Goal: Transaction & Acquisition: Purchase product/service

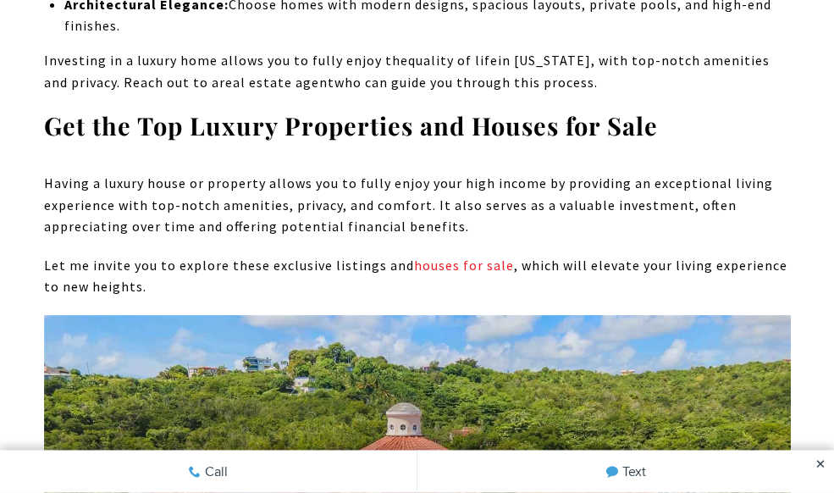
scroll to position [3176, 0]
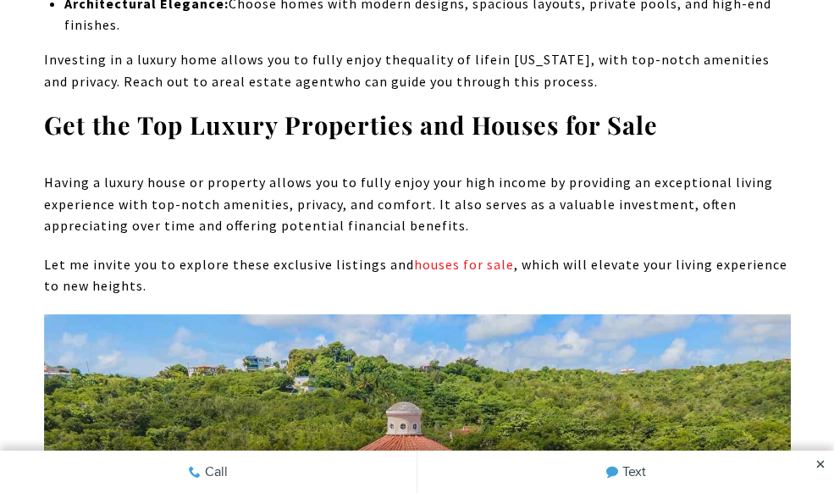
click at [455, 256] on link "houses for sale" at bounding box center [464, 264] width 100 height 17
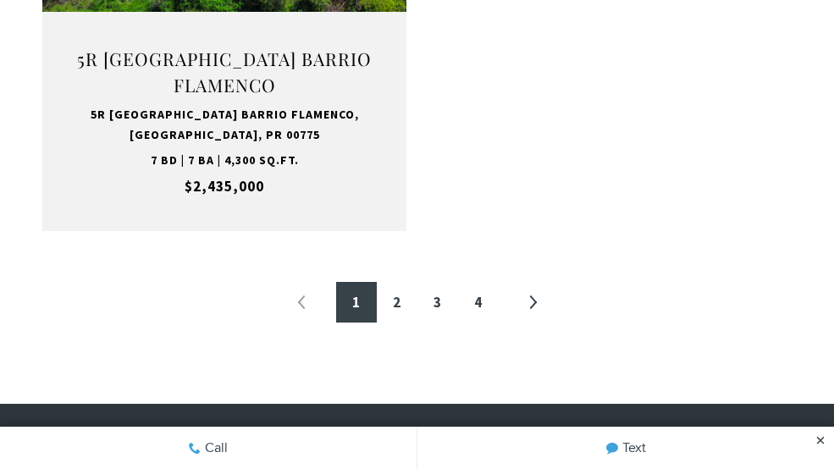
scroll to position [3072, 0]
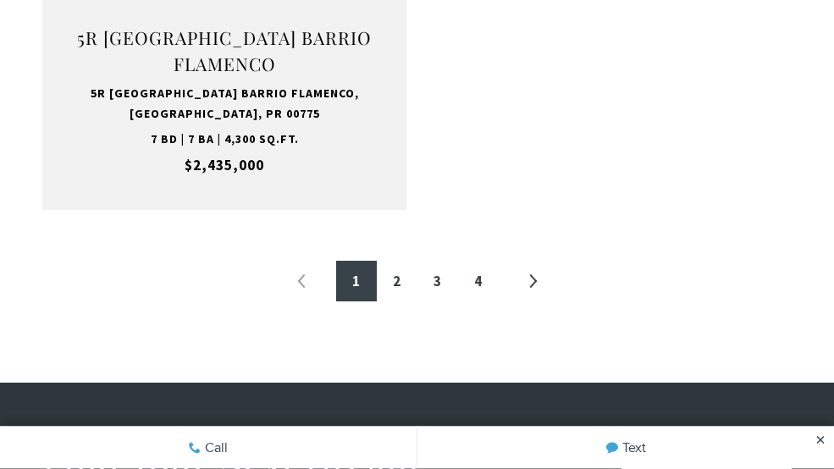
click at [483, 262] on link "4" at bounding box center [478, 282] width 41 height 41
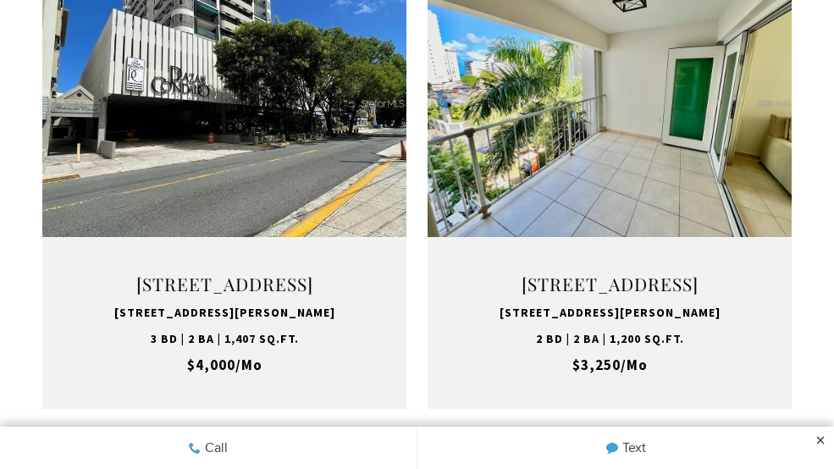
scroll to position [507, 0]
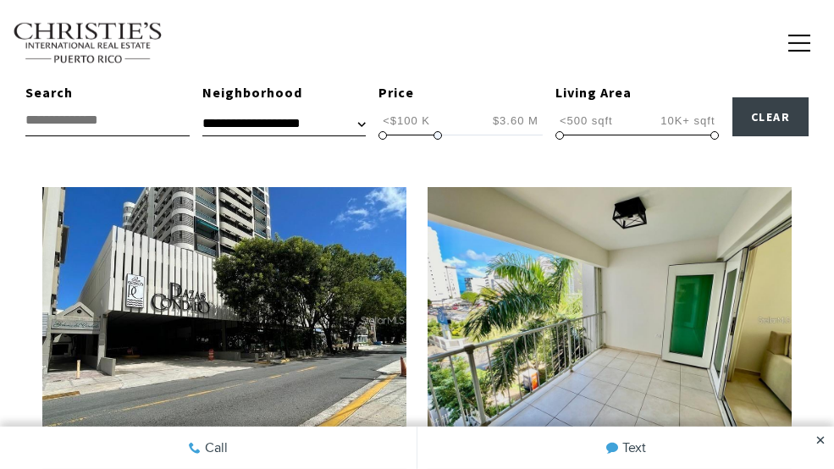
type input "**********"
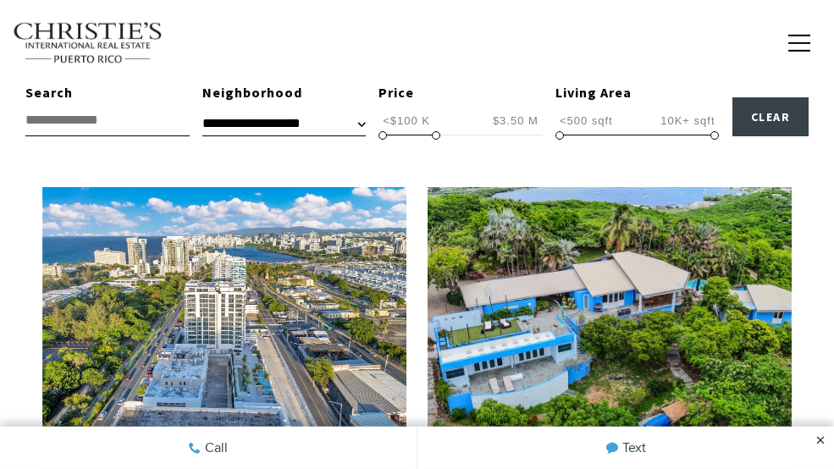
click at [436, 137] on span at bounding box center [436, 135] width 8 height 8
click at [437, 137] on span at bounding box center [436, 135] width 8 height 8
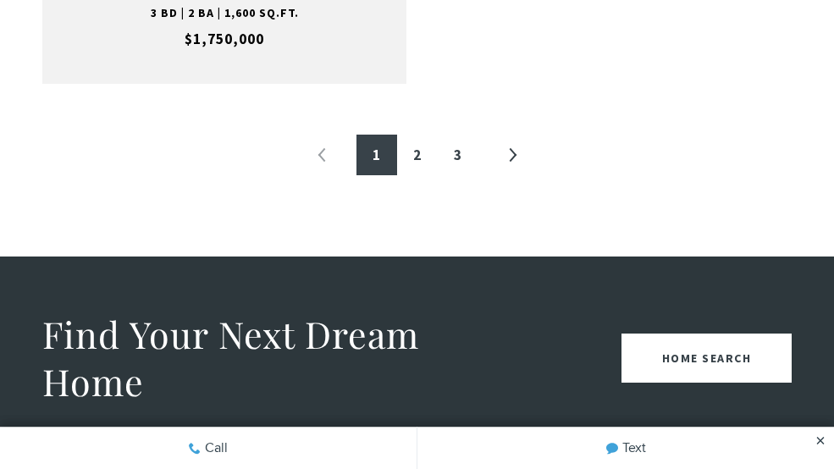
scroll to position [3194, 0]
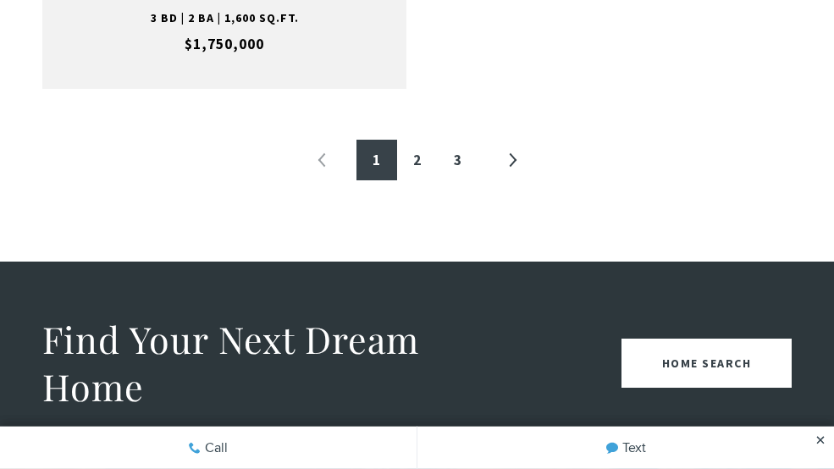
click at [465, 140] on link "3" at bounding box center [458, 160] width 41 height 41
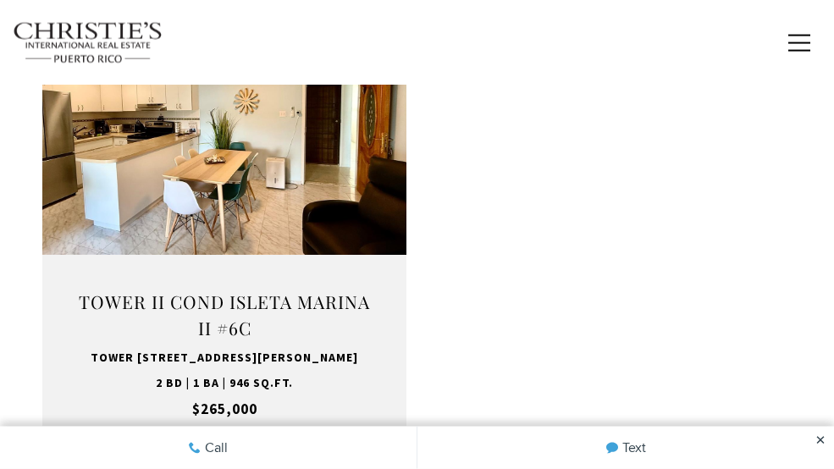
scroll to position [703, 0]
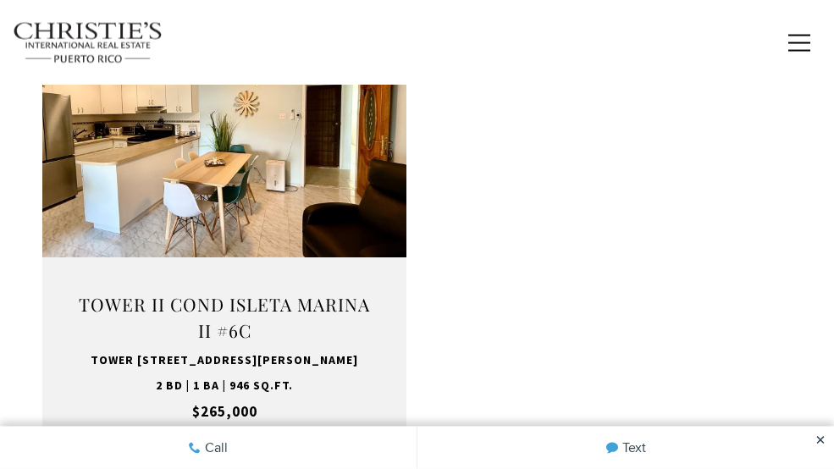
click at [245, 192] on button "VIEW PROPERTY" at bounding box center [224, 190] width 185 height 49
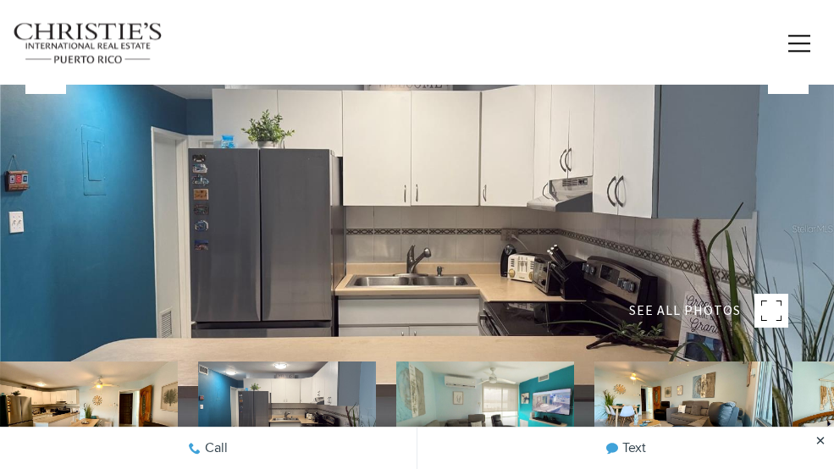
scroll to position [5, 0]
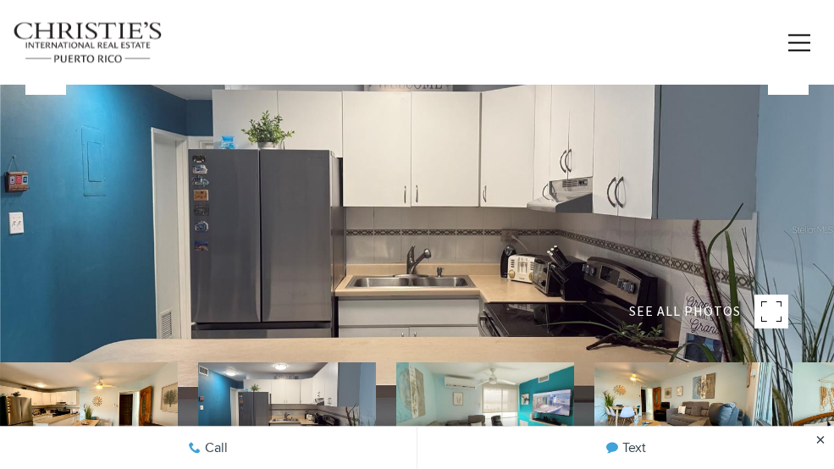
click at [784, 83] on icon at bounding box center [787, 74] width 17 height 17
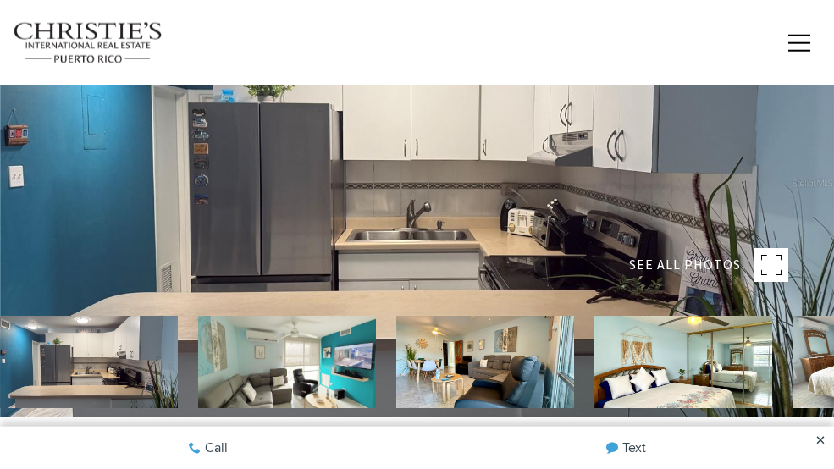
scroll to position [58, 0]
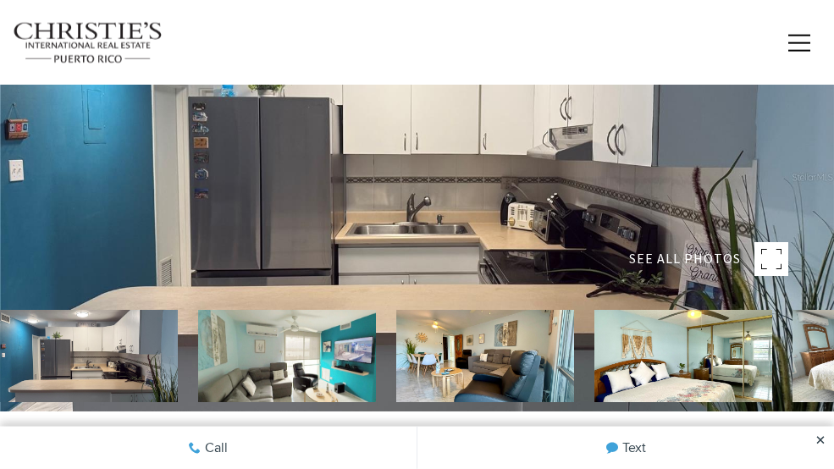
click at [329, 387] on img at bounding box center [287, 356] width 178 height 92
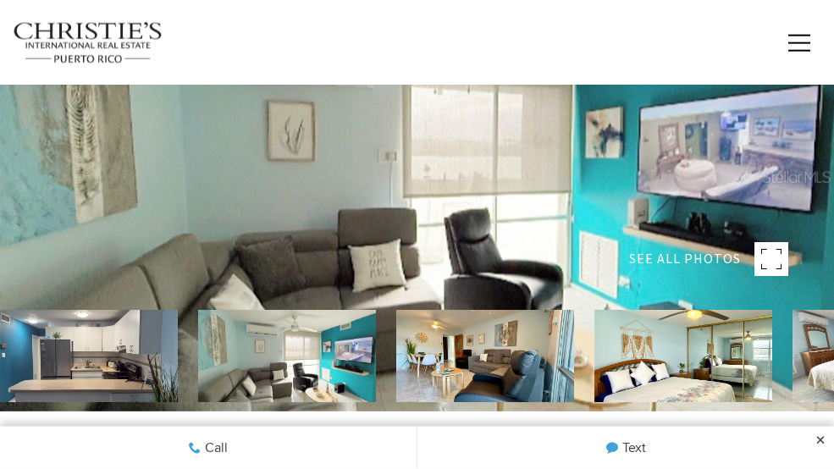
click at [483, 402] on img at bounding box center [485, 356] width 178 height 92
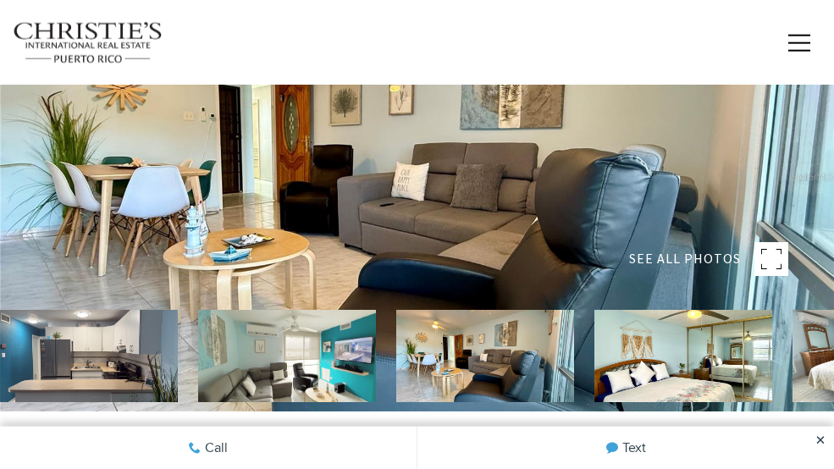
click at [685, 401] on img at bounding box center [683, 356] width 178 height 92
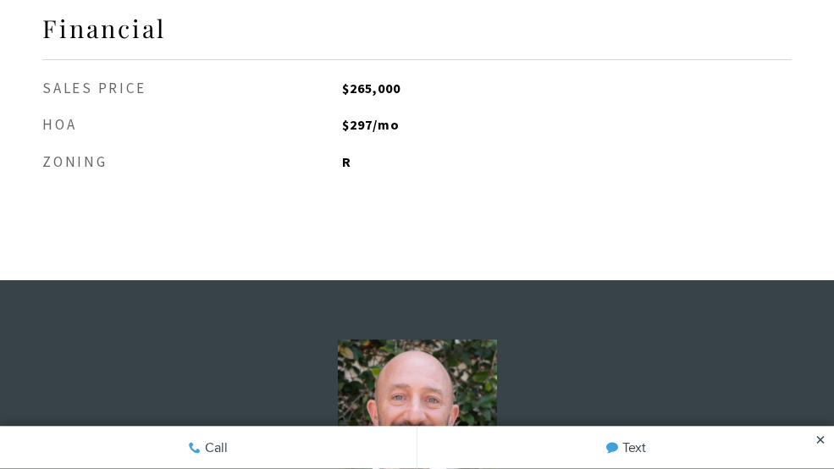
scroll to position [2594, 0]
